Goal: Task Accomplishment & Management: Manage account settings

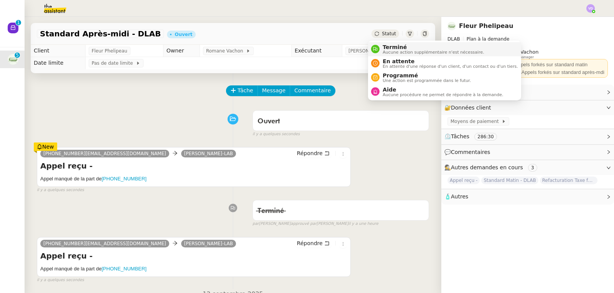
click at [392, 47] on span "Terminé" at bounding box center [432, 47] width 101 height 6
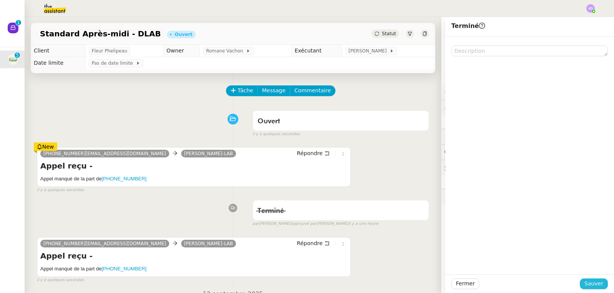
click at [593, 285] on span "Sauver" at bounding box center [593, 284] width 19 height 9
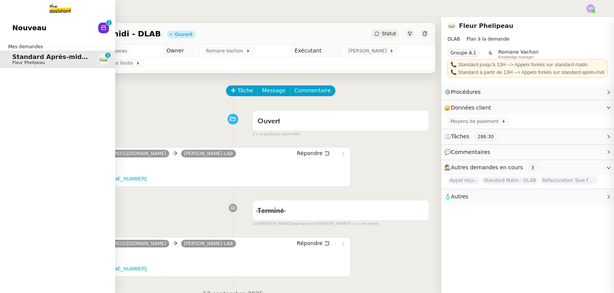
click at [22, 24] on span "Nouveau" at bounding box center [29, 28] width 34 height 12
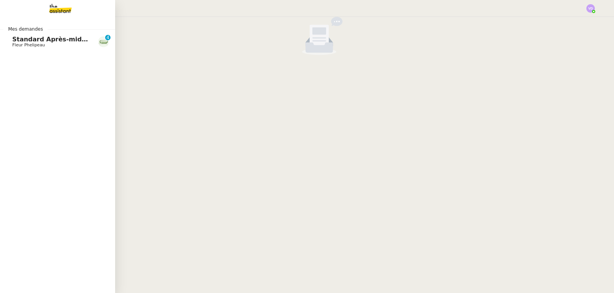
click at [38, 35] on link "Standard Après-midi - DLAB Fleur Phelipeau 0 1 2 3 4 5 6 7 8 9" at bounding box center [57, 42] width 115 height 18
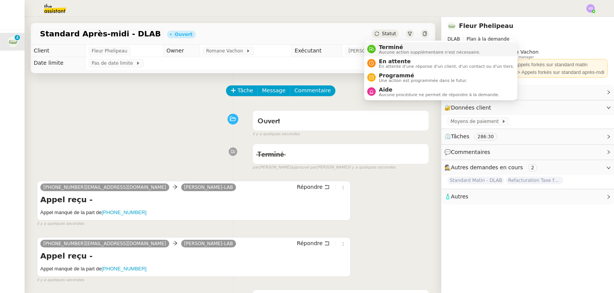
click at [387, 45] on span "Terminé" at bounding box center [429, 47] width 101 height 6
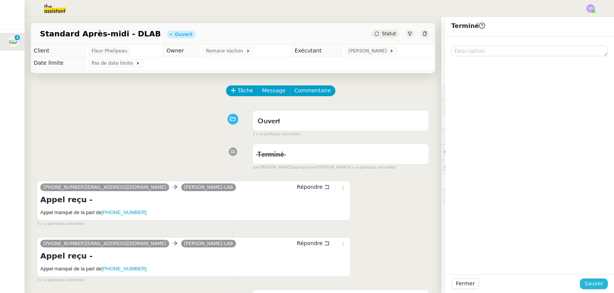
drag, startPoint x: 591, startPoint y: 283, endPoint x: 465, endPoint y: 255, distance: 128.6
click at [591, 283] on span "Sauver" at bounding box center [593, 284] width 19 height 9
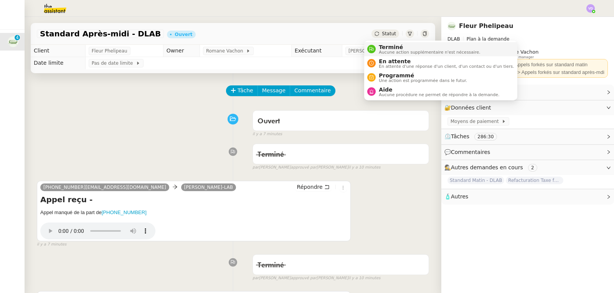
click at [387, 48] on span "Terminé" at bounding box center [429, 47] width 101 height 6
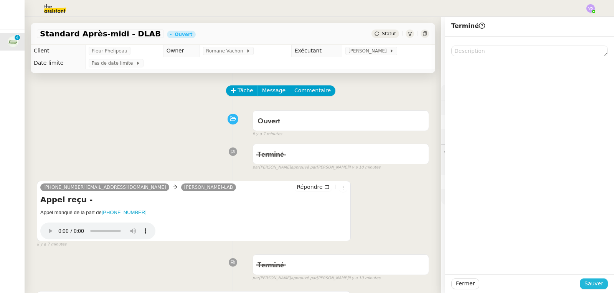
click at [593, 287] on span "Sauver" at bounding box center [593, 284] width 19 height 9
